Goal: Task Accomplishment & Management: Complete application form

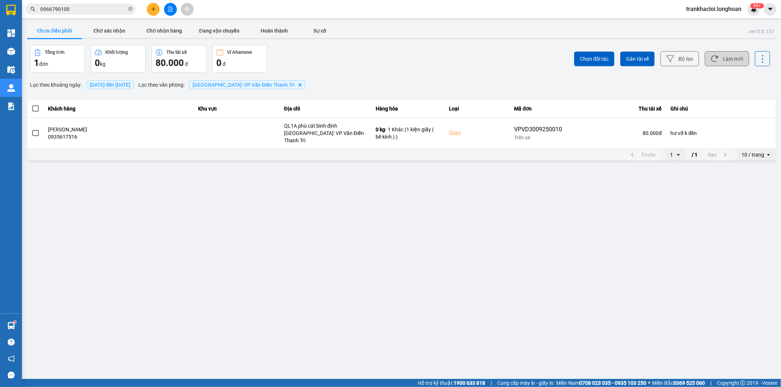
click at [720, 55] on button "Làm mới" at bounding box center [726, 58] width 44 height 15
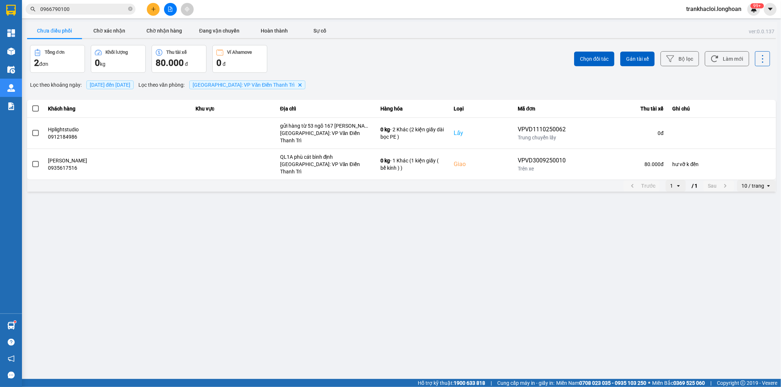
click at [75, 10] on input "0966790100" at bounding box center [83, 9] width 86 height 8
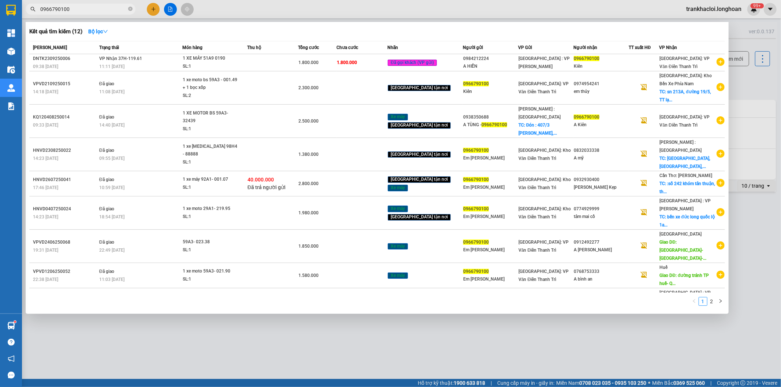
click at [75, 10] on input "0966790100" at bounding box center [83, 9] width 86 height 8
type input "0839366666"
click at [93, 10] on input "0839366666" at bounding box center [83, 9] width 86 height 8
click at [93, 8] on input "0839366666" at bounding box center [83, 9] width 86 height 8
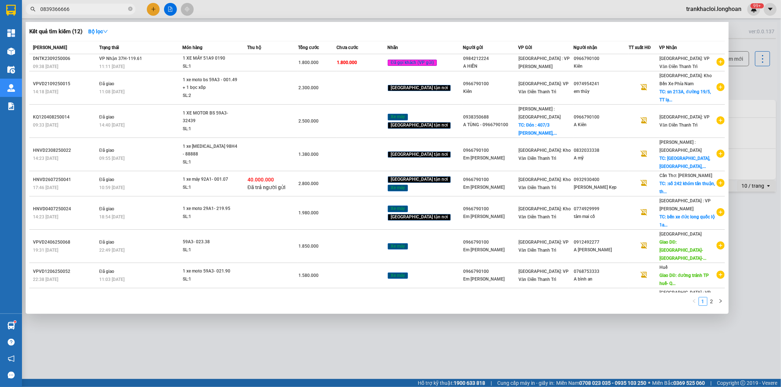
click at [50, 7] on input "0839366666" at bounding box center [83, 9] width 86 height 8
click at [130, 9] on icon "close-circle" at bounding box center [130, 9] width 4 height 4
click at [124, 8] on span at bounding box center [81, 9] width 110 height 11
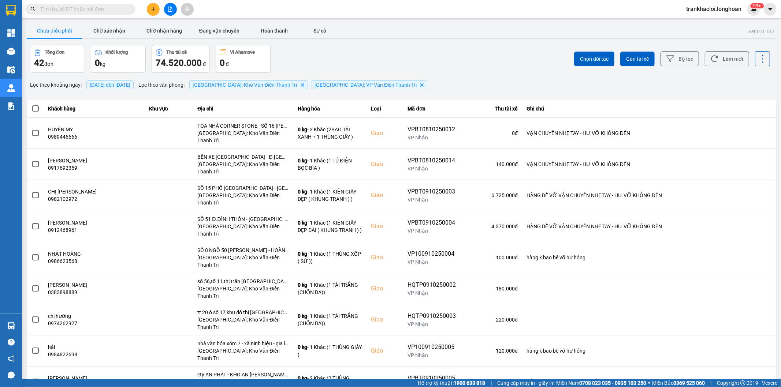
click at [114, 8] on input "text" at bounding box center [83, 9] width 86 height 8
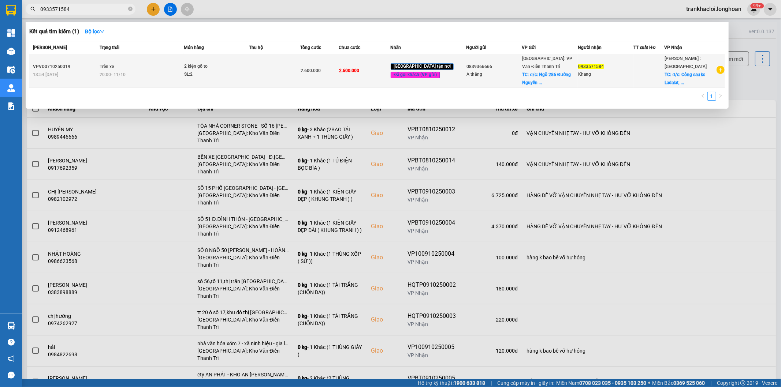
type input "0933571584"
click at [179, 71] on div "20:00 [DATE]" at bounding box center [141, 75] width 83 height 8
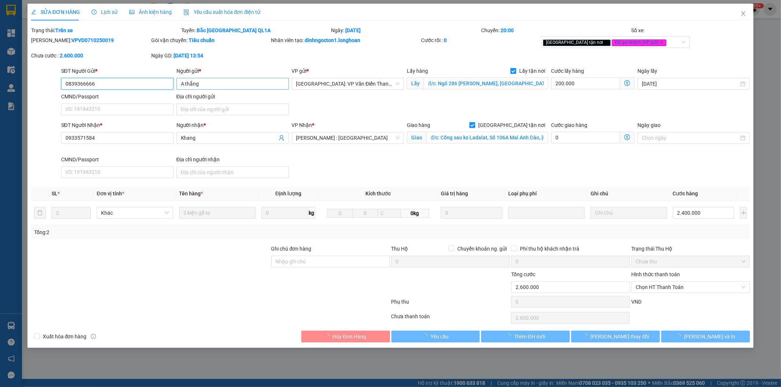
type input "0839366666"
type input "A thắng"
checkbox input "true"
type input "đ/c: Ngõ 286 [PERSON_NAME], [GEOGRAPHIC_DATA], [GEOGRAPHIC_DATA]"
type input "0933571584"
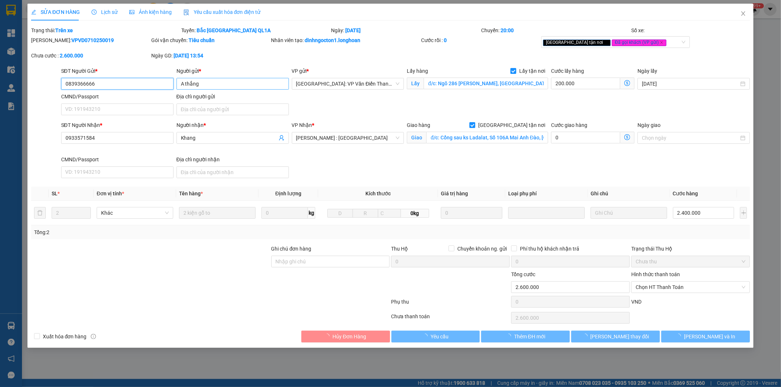
type input "Khang"
checkbox input "true"
type input "đ/c: Cổng sau ks Ladalat, Số 106A Mai Anh Đào, [GEOGRAPHIC_DATA], [GEOGRAPHIC_D…"
type input "0"
type input "2.600.000"
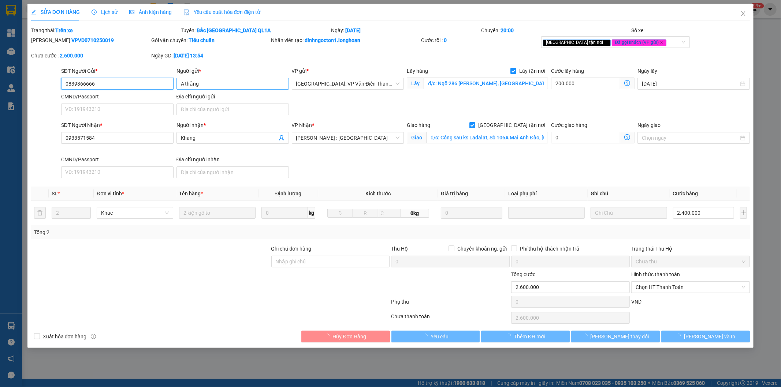
type input "2.600.000"
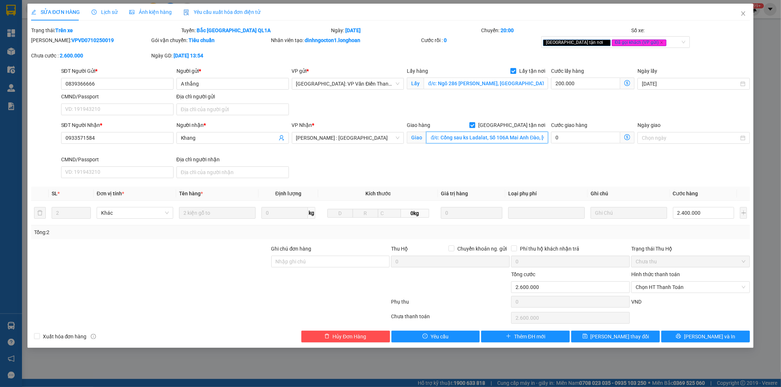
click at [468, 141] on input "đ/c: Cổng sau ks Ladalat, Số 106A Mai Anh Đào, [GEOGRAPHIC_DATA], [GEOGRAPHIC_D…" at bounding box center [487, 138] width 122 height 12
click at [459, 140] on input "đ/c: Cổng sau ks Ladalat, Số 106A Mai Anh Đào, [GEOGRAPHIC_DATA], [GEOGRAPHIC_D…" at bounding box center [487, 138] width 122 height 12
drag, startPoint x: 713, startPoint y: 338, endPoint x: 716, endPoint y: 335, distance: 4.2
click at [713, 337] on span "[PERSON_NAME] và In" at bounding box center [709, 337] width 51 height 8
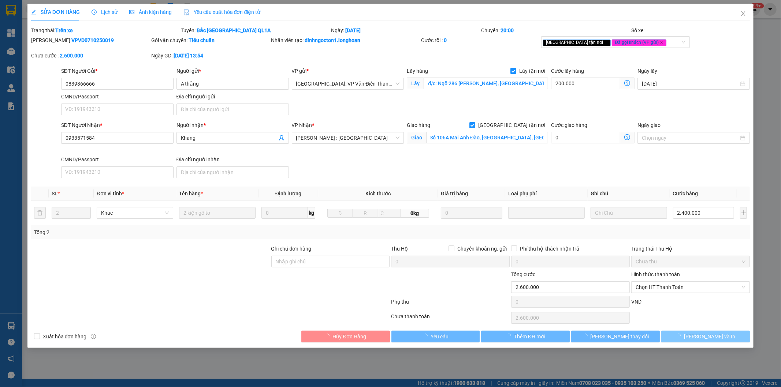
scroll to position [0, 0]
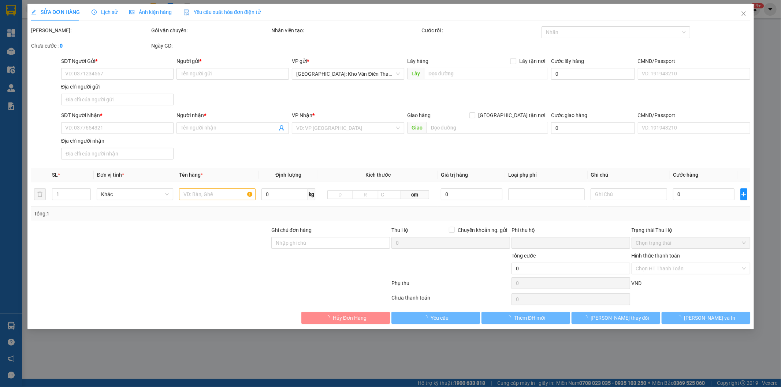
type input "0839366666"
type input "A thắng"
checkbox input "true"
type input "đ/c: Ngõ 286 [PERSON_NAME], [GEOGRAPHIC_DATA], [GEOGRAPHIC_DATA]"
type input "0933571584"
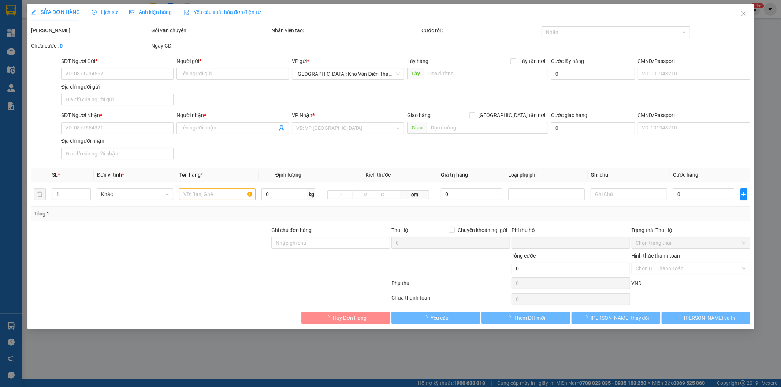
type input "Khang"
checkbox input "true"
type input "đ/c: Cổng sau ks Ladalat, Số 106A Mai Anh Đào, [GEOGRAPHIC_DATA], [GEOGRAPHIC_D…"
type input "0"
type input "2.600.000"
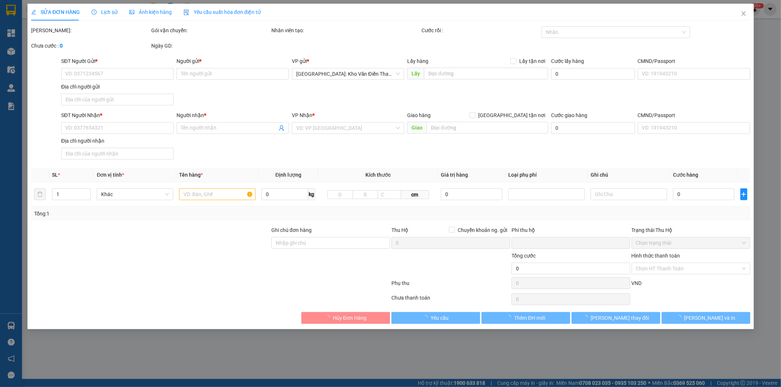
type input "2.600.000"
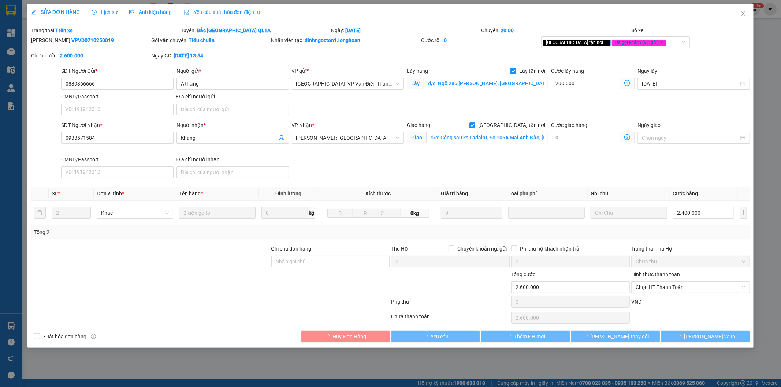
click at [97, 13] on span "Lịch sử" at bounding box center [104, 12] width 26 height 6
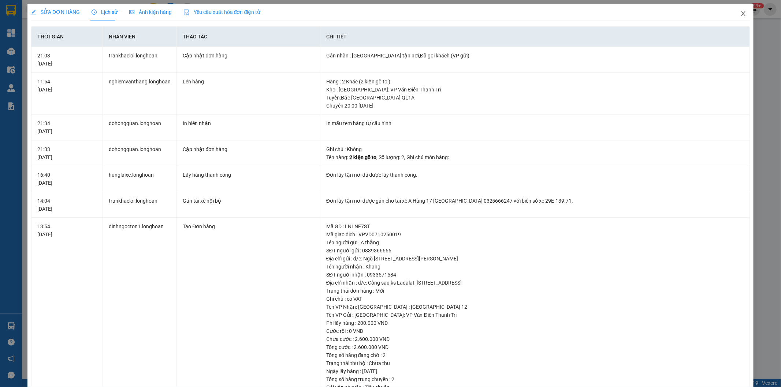
click at [740, 11] on icon "close" at bounding box center [743, 14] width 6 height 6
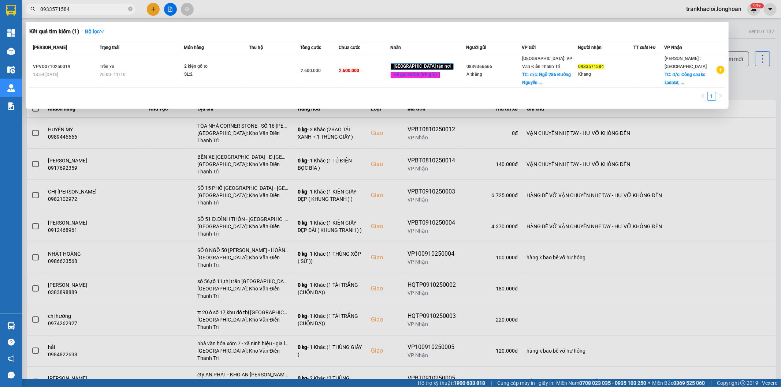
click at [105, 8] on input "0933571584" at bounding box center [83, 9] width 86 height 8
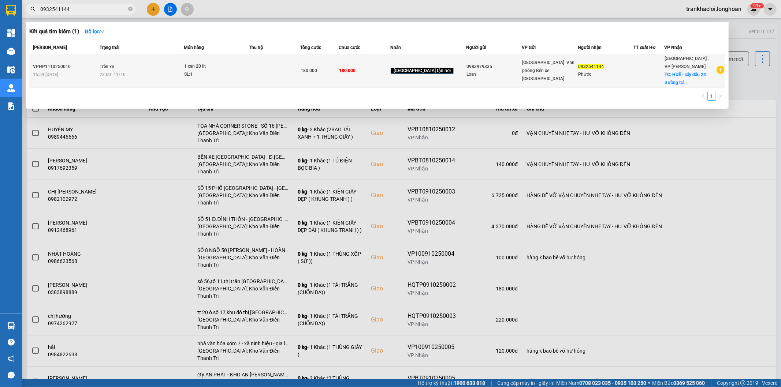
type input "0932541144"
click at [183, 71] on div "23:00 [DATE]" at bounding box center [141, 75] width 83 height 8
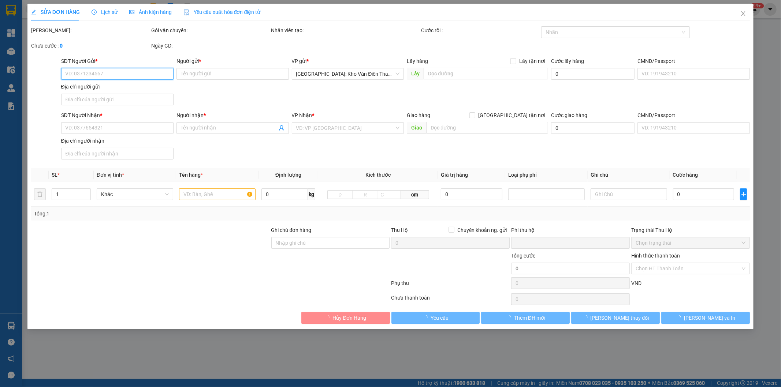
type input "0983979335"
type input "Loan"
type input "0932541144"
type input "Phước"
checkbox input "true"
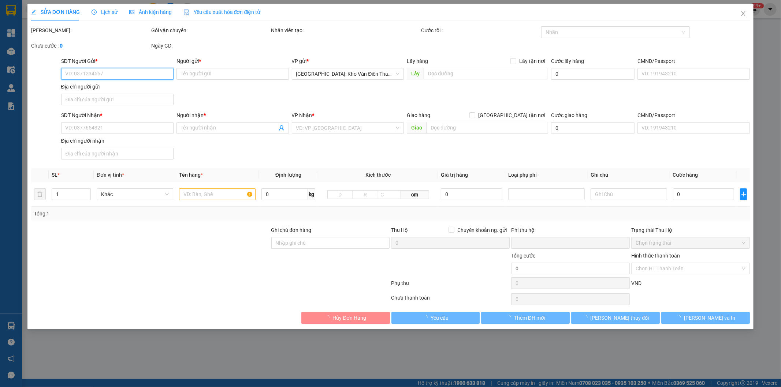
type input "HUẾ - cây dầu 24 đường tránh Huế"
type input "0"
type input "180.000"
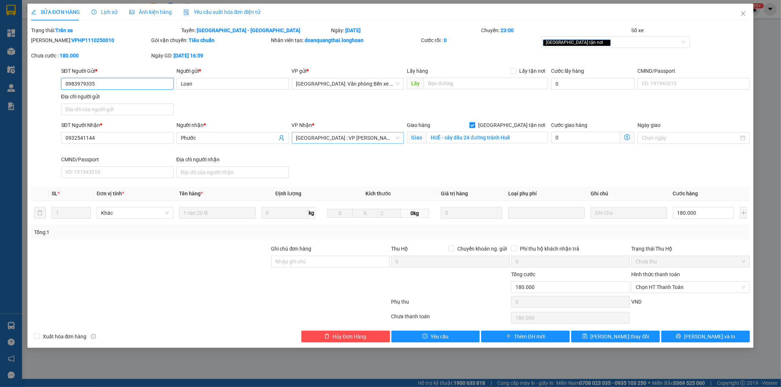
click at [355, 136] on span "[GEOGRAPHIC_DATA] : VP [PERSON_NAME]" at bounding box center [348, 137] width 104 height 11
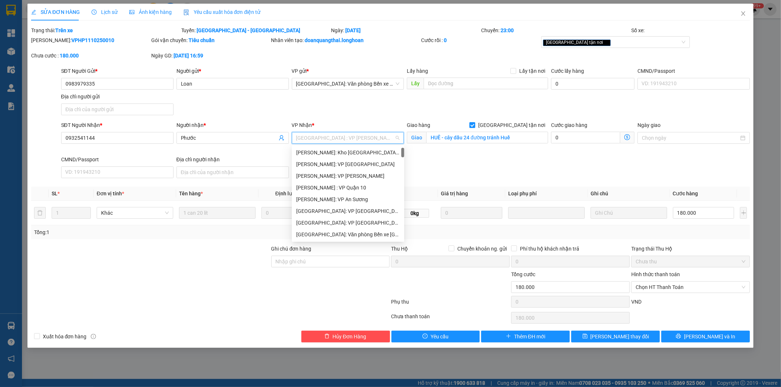
scroll to position [12, 0]
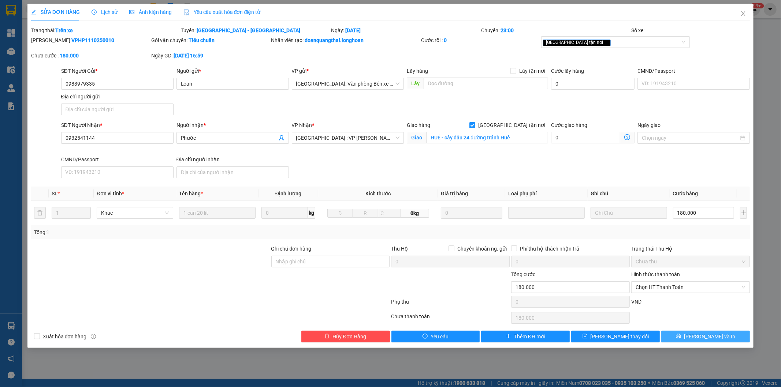
click at [708, 335] on span "[PERSON_NAME] và In" at bounding box center [709, 337] width 51 height 8
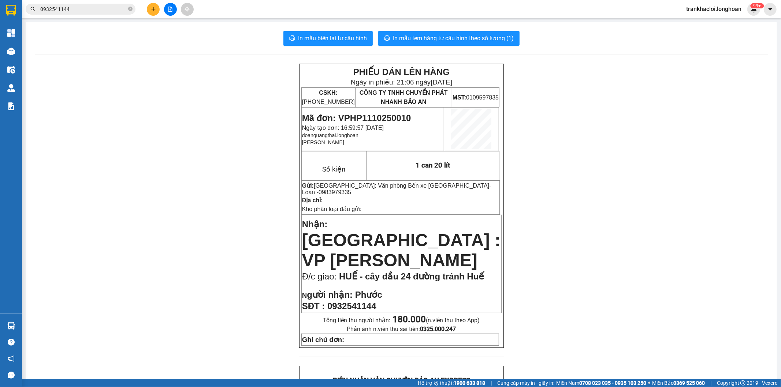
click at [83, 3] on div "Kết quả tìm kiếm ( 1 ) Bộ lọc Mã ĐH Trạng thái Món hàng Thu hộ Tổng cước Chưa c…" at bounding box center [71, 9] width 143 height 13
click at [82, 7] on input "0932541144" at bounding box center [83, 9] width 86 height 8
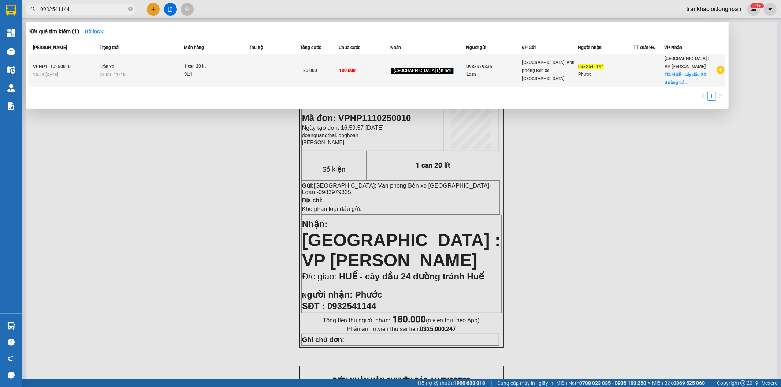
click at [147, 65] on td "Trên xe 23:00 [DATE]" at bounding box center [141, 70] width 86 height 33
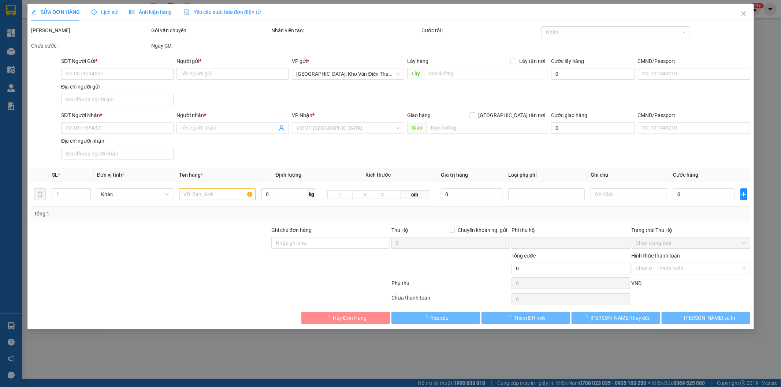
type input "0983979335"
type input "Loan"
type input "0932541144"
type input "Phước"
checkbox input "true"
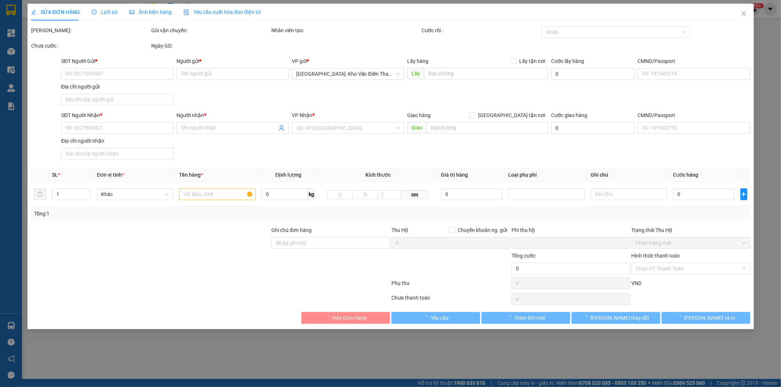
type input "HUẾ - cây dầu 24 đường tránh Huế"
type input "0"
type input "180.000"
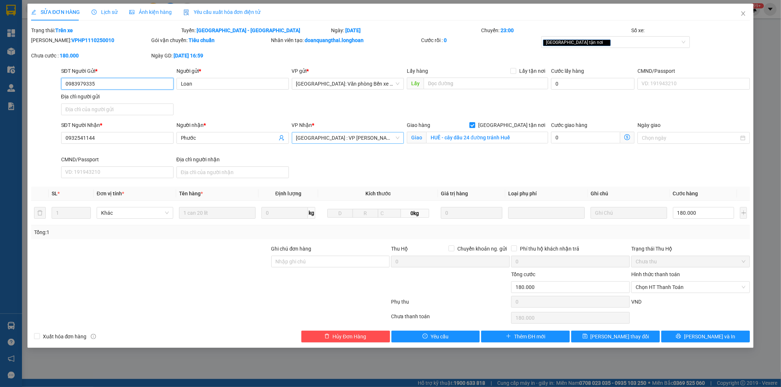
click at [322, 139] on span "[GEOGRAPHIC_DATA] : VP [PERSON_NAME]" at bounding box center [348, 137] width 104 height 11
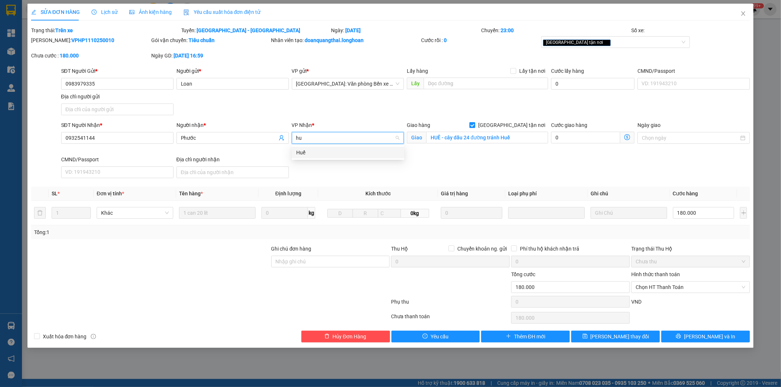
type input "huế"
click at [326, 151] on div "Huế" at bounding box center [348, 153] width 104 height 8
click at [527, 128] on span "[GEOGRAPHIC_DATA] tận nơi" at bounding box center [511, 125] width 73 height 8
click at [474, 127] on input "[GEOGRAPHIC_DATA] tận nơi" at bounding box center [471, 124] width 5 height 5
checkbox input "false"
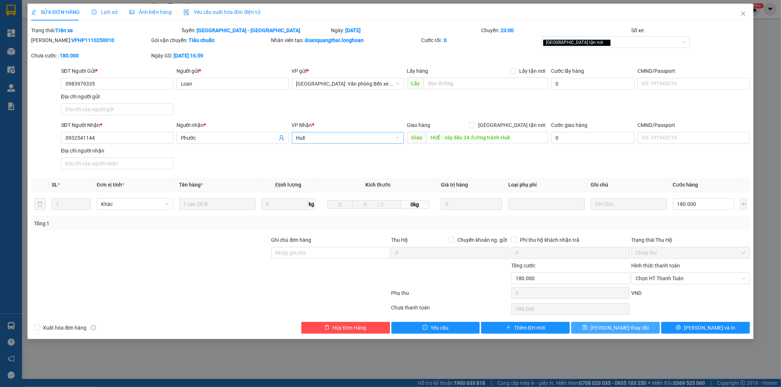
click at [622, 326] on span "[PERSON_NAME] thay đổi" at bounding box center [619, 328] width 59 height 8
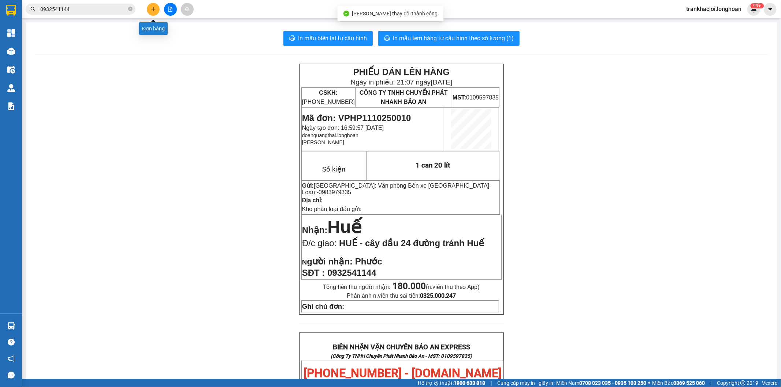
click at [153, 12] on button at bounding box center [153, 9] width 13 height 13
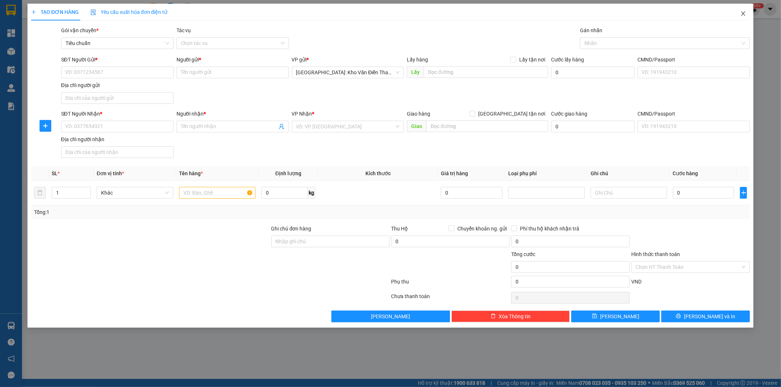
click at [744, 13] on icon "close" at bounding box center [743, 14] width 6 height 6
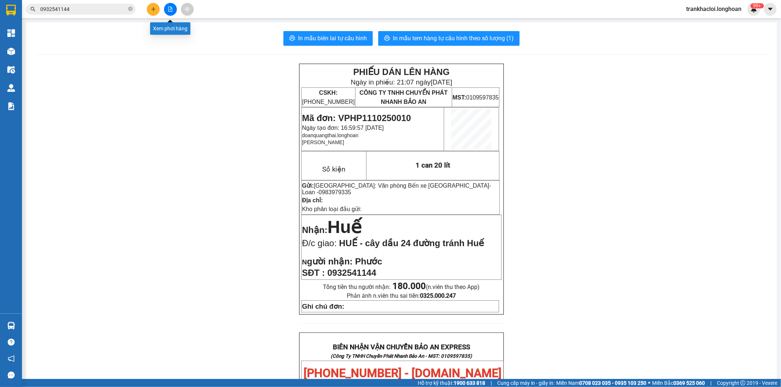
click at [176, 8] on button at bounding box center [170, 9] width 13 height 13
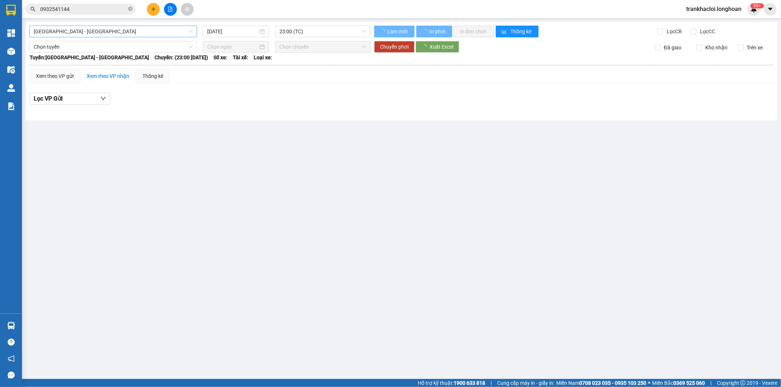
click at [82, 33] on span "[GEOGRAPHIC_DATA] - [GEOGRAPHIC_DATA]" at bounding box center [113, 31] width 159 height 11
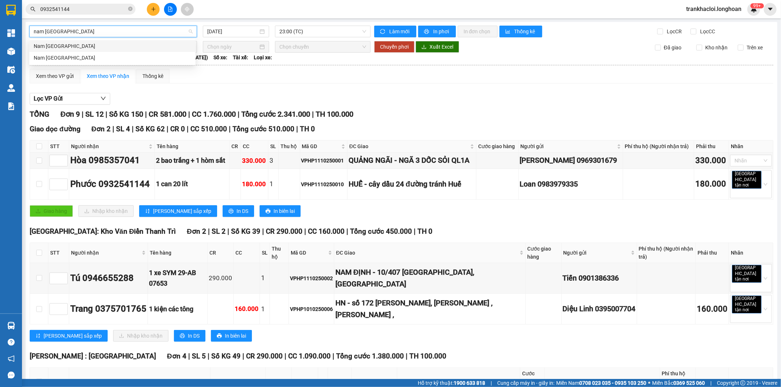
type input "nam [GEOGRAPHIC_DATA]"
drag, startPoint x: 74, startPoint y: 59, endPoint x: 232, endPoint y: 52, distance: 159.0
click at [74, 59] on div "Nam [GEOGRAPHIC_DATA]" at bounding box center [112, 58] width 157 height 8
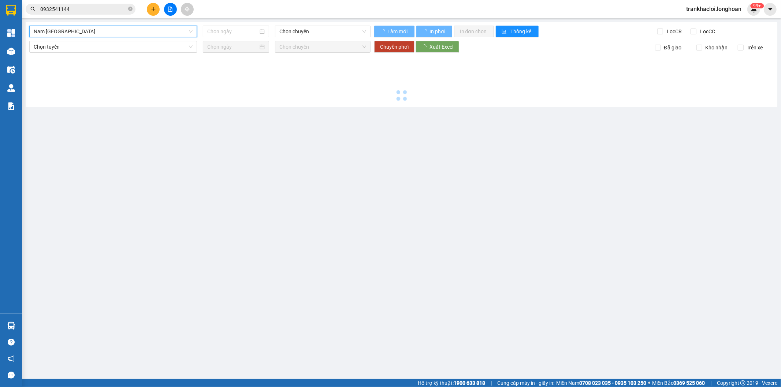
type input "[DATE]"
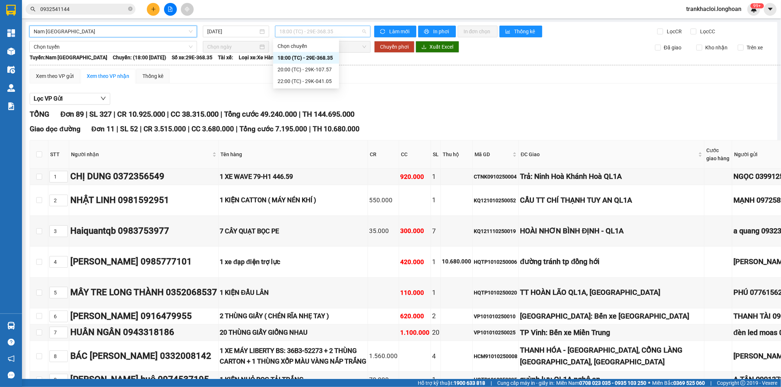
click at [314, 34] on span "18:00 (TC) - 29E-368.35" at bounding box center [322, 31] width 86 height 11
click at [430, 111] on div "TỔNG Đơn 89 | SL 327 | CR 10.925.000 | CC 38.315.000 | Tổng cước 49.240.000 | T…" at bounding box center [503, 114] width 946 height 11
click at [161, 30] on span "Nam [GEOGRAPHIC_DATA]" at bounding box center [113, 31] width 159 height 11
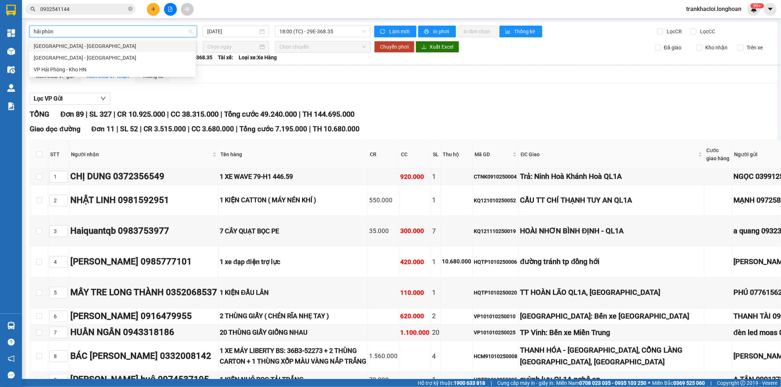
type input "hải phòng"
click at [63, 44] on div "[GEOGRAPHIC_DATA] - [GEOGRAPHIC_DATA]" at bounding box center [112, 46] width 157 height 8
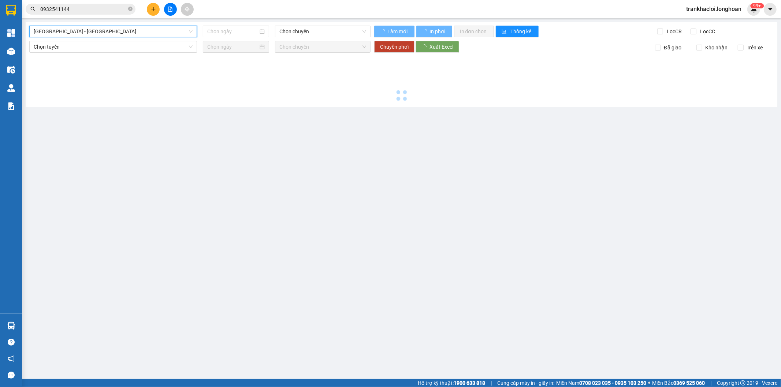
type input "[DATE]"
